Goal: Find specific page/section: Find specific page/section

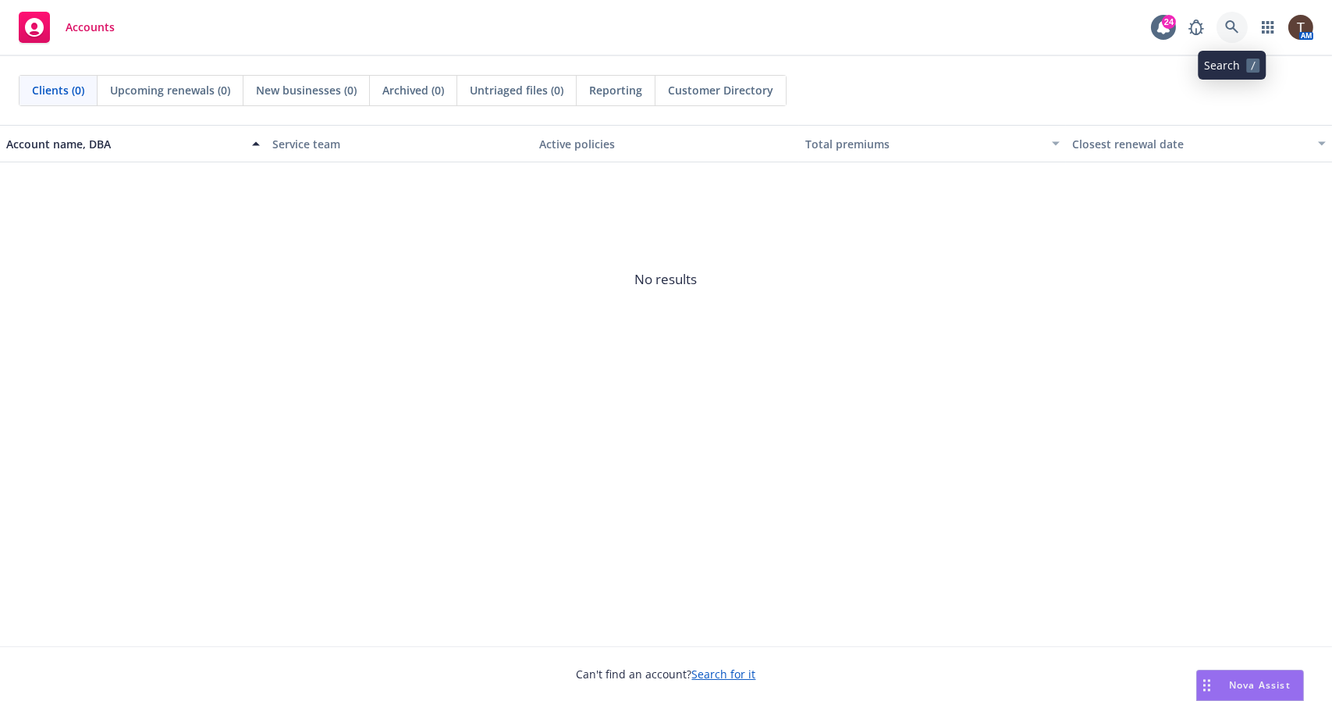
click at [1228, 25] on icon at bounding box center [1232, 27] width 14 height 14
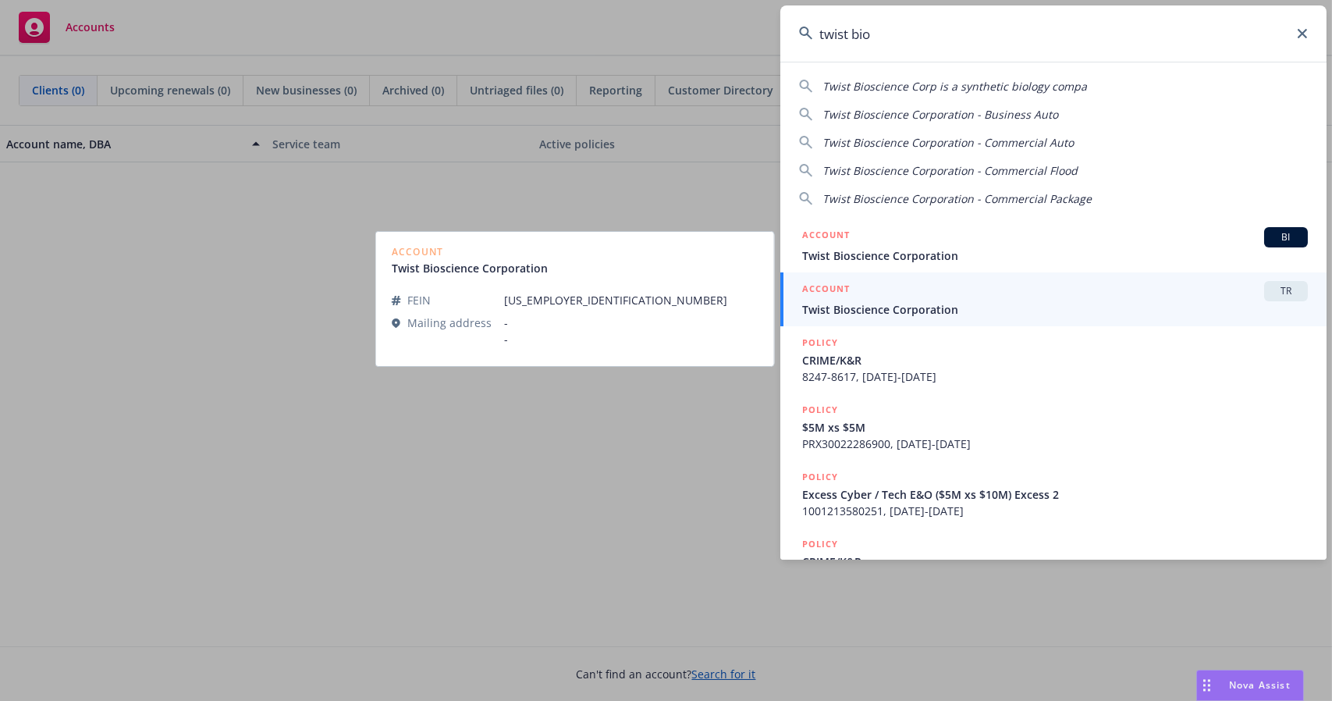
type input "twist bio"
click at [1040, 291] on div "ACCOUNT TR" at bounding box center [1055, 291] width 506 height 20
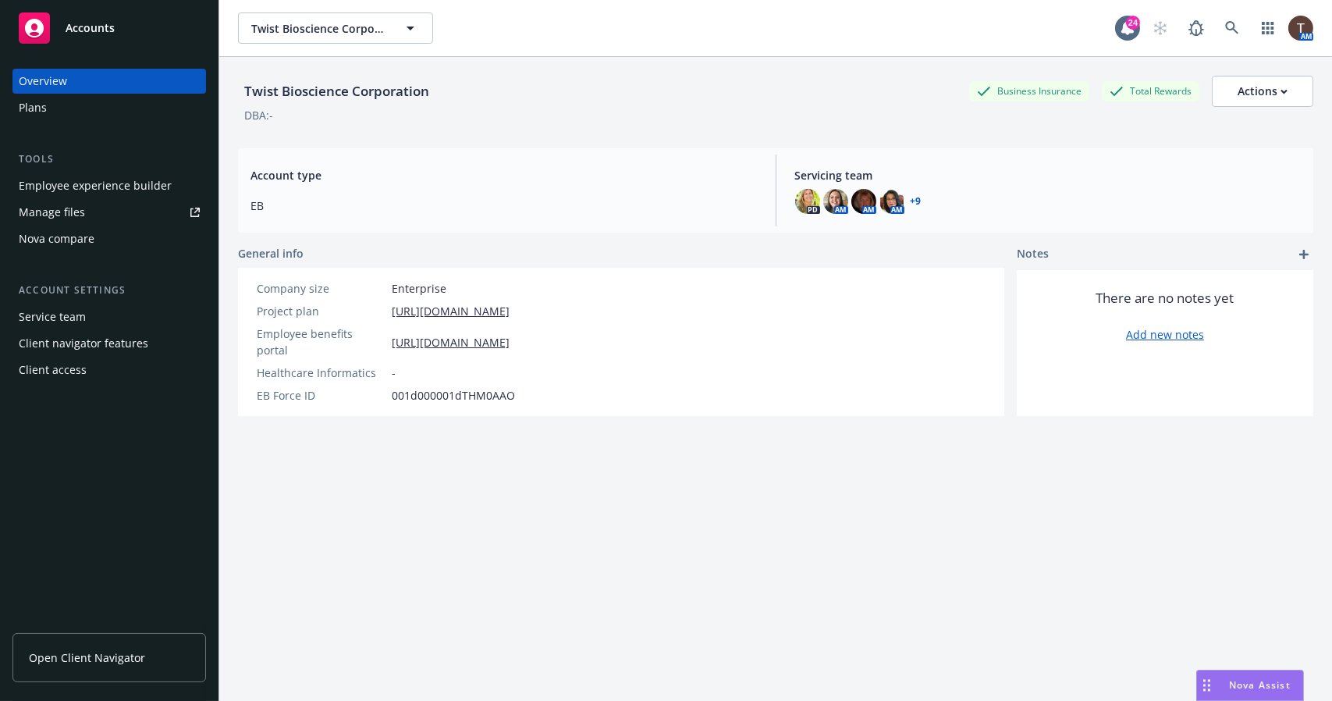
click at [146, 642] on link "Open Client Navigator" at bounding box center [109, 657] width 194 height 49
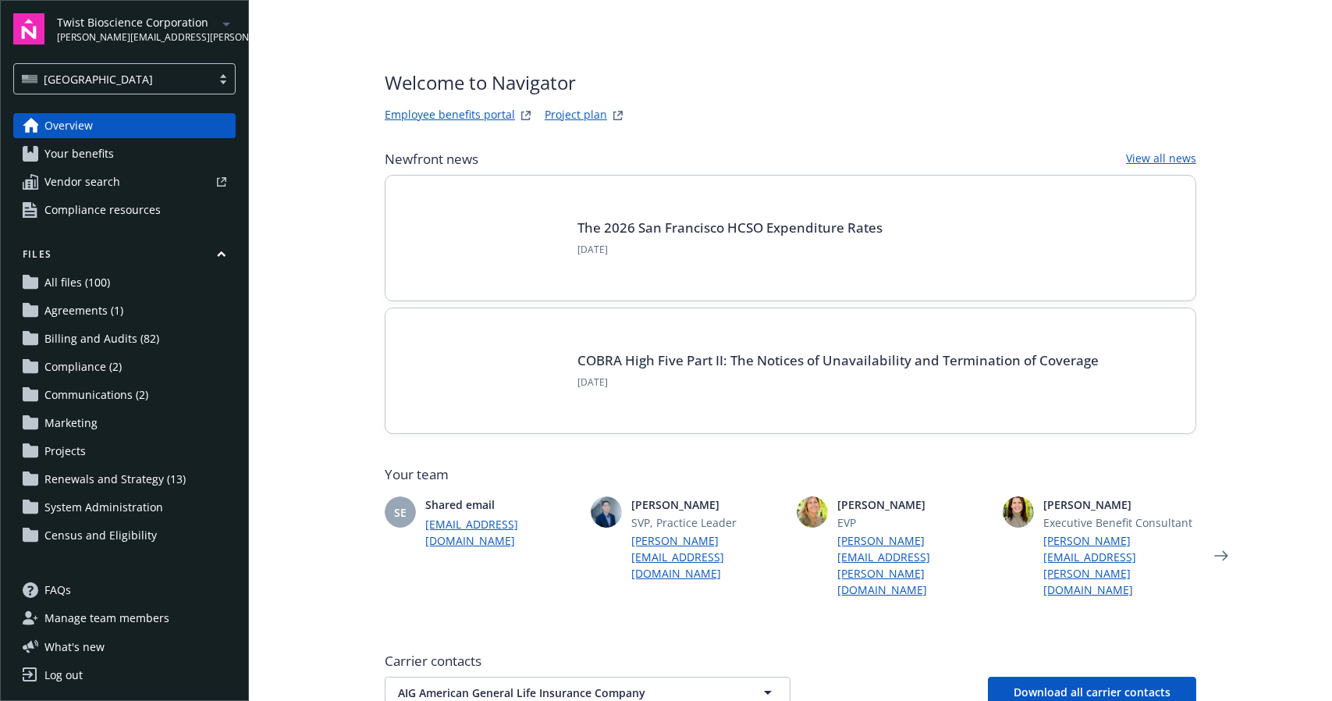
scroll to position [309, 0]
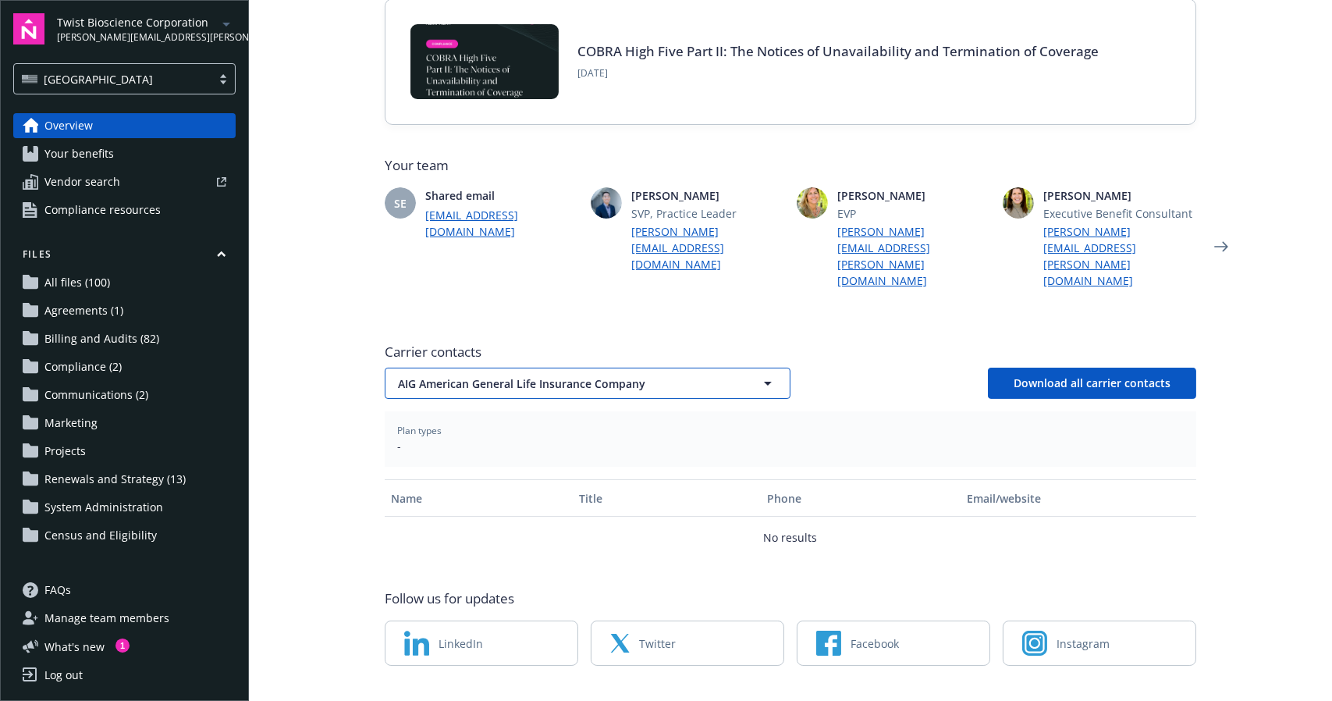
click at [481, 368] on button "AIG American General Life Insurance Company" at bounding box center [588, 383] width 406 height 31
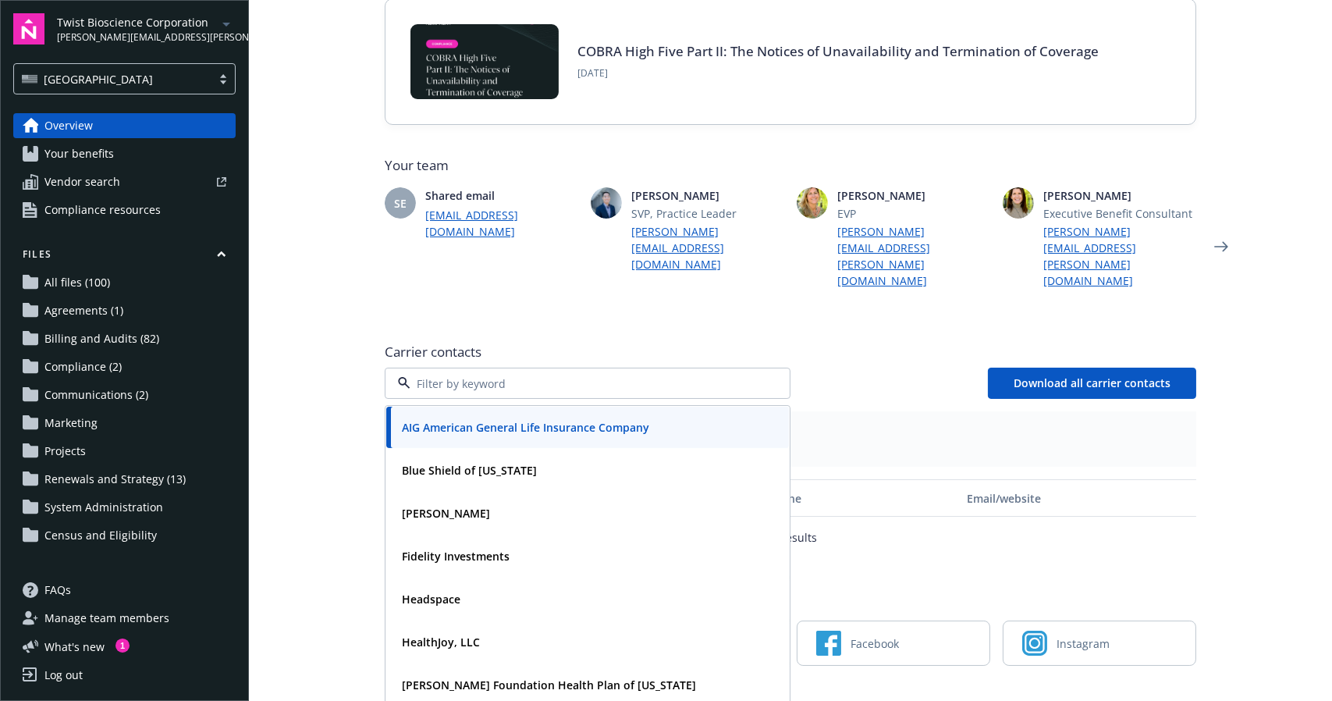
scroll to position [12, 0]
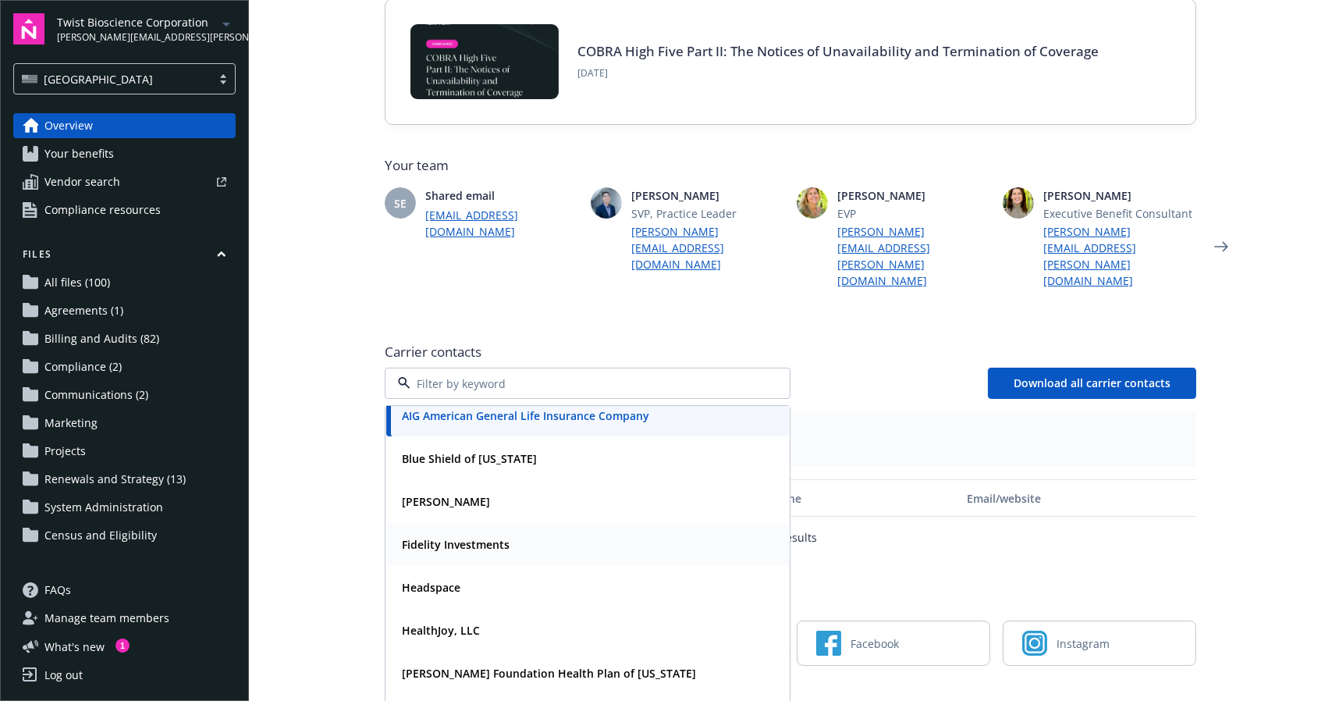
click at [464, 537] on strong "Fidelity Investments" at bounding box center [456, 544] width 108 height 15
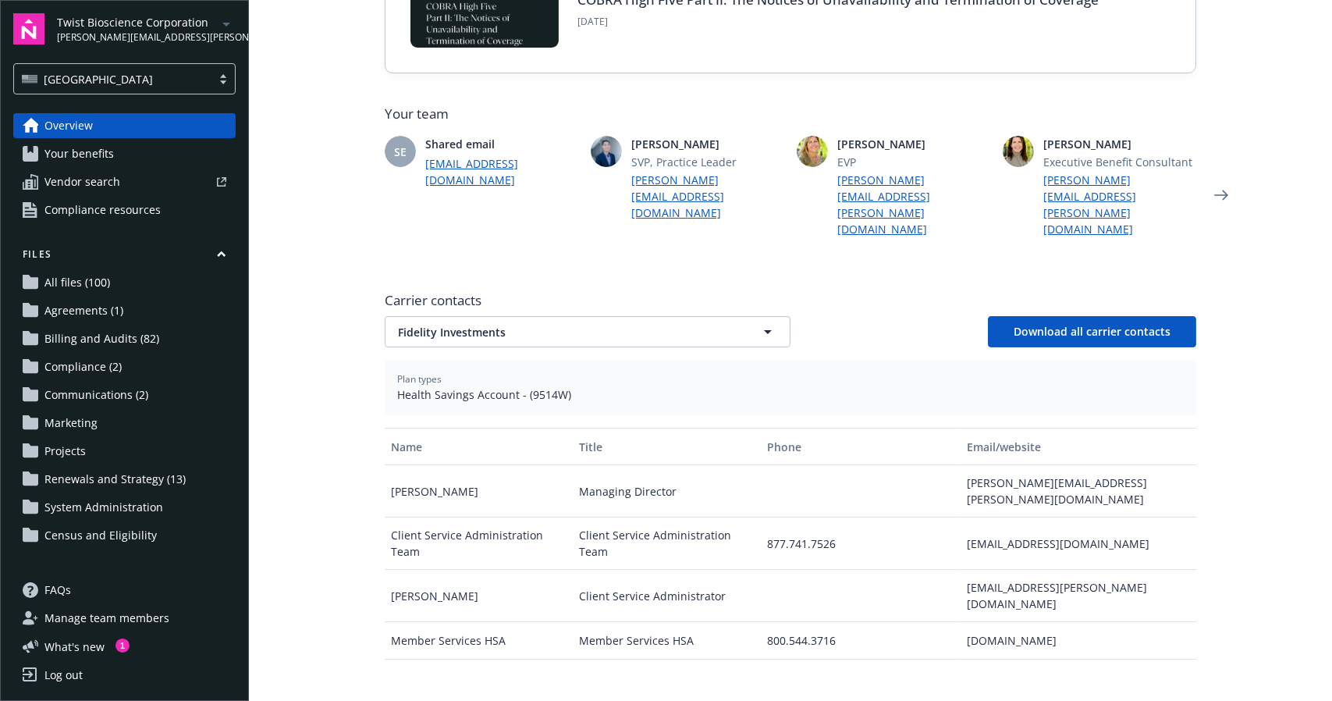
scroll to position [361, 0]
